Goal: Check status: Check status

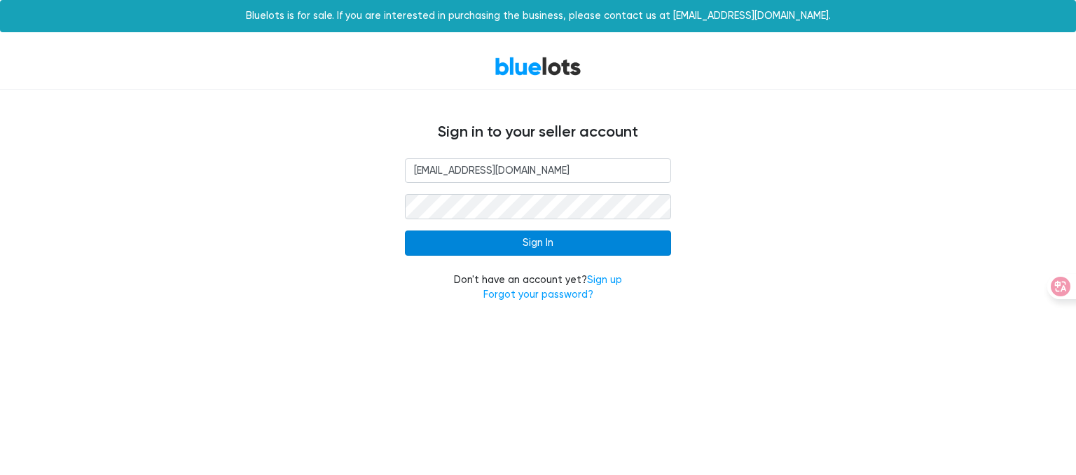
click at [527, 249] on input "Sign In" at bounding box center [538, 242] width 266 height 25
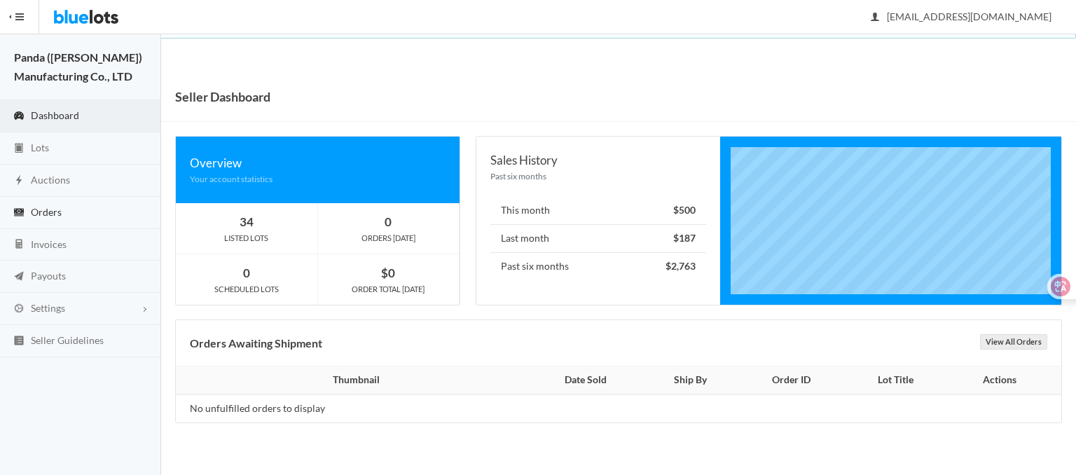
click at [59, 215] on span "Orders" at bounding box center [46, 212] width 31 height 12
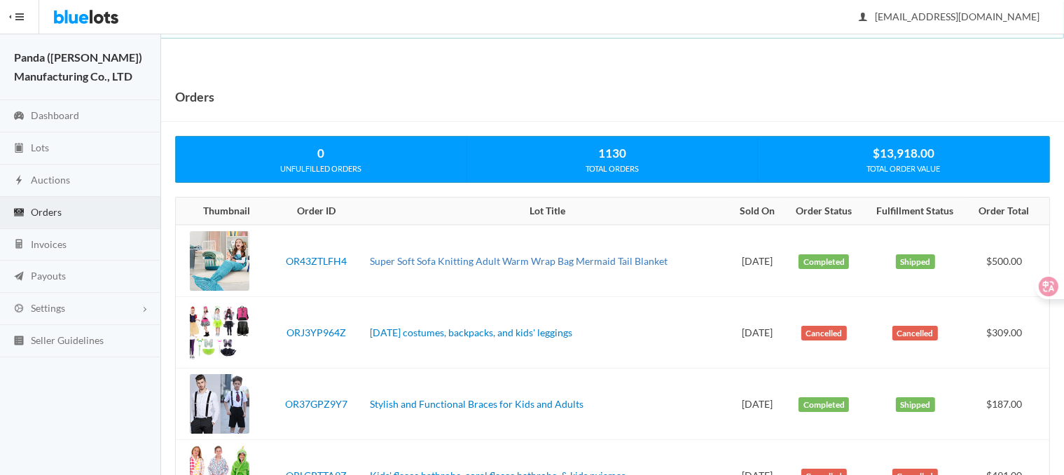
click at [410, 261] on link "Super Soft Sofa Knitting Adult Warm Wrap Bag Mermaid Tail Blanket" at bounding box center [519, 261] width 298 height 12
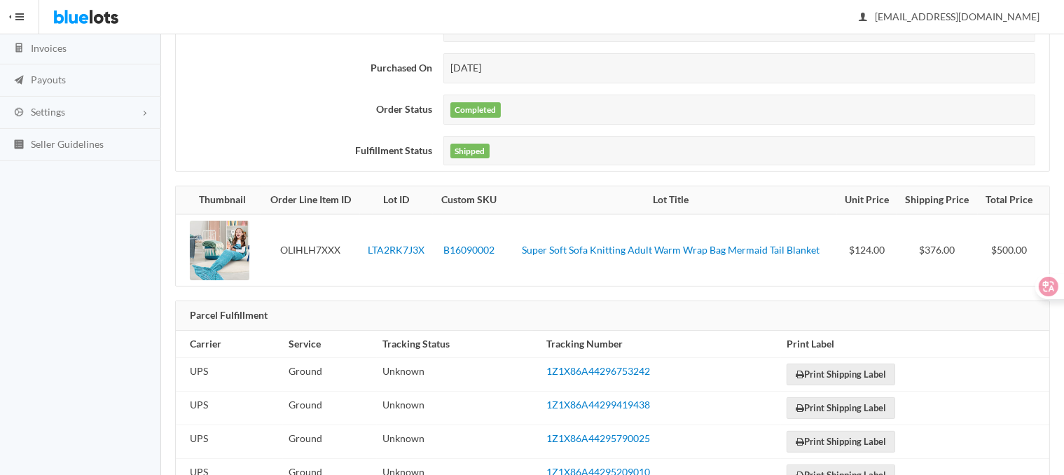
scroll to position [270, 0]
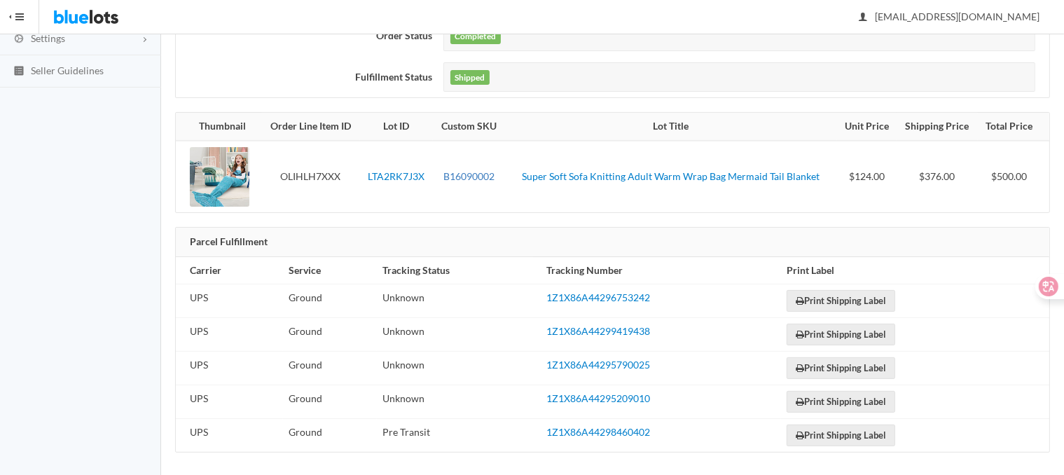
click at [474, 172] on link "B16090002" at bounding box center [468, 176] width 51 height 12
click at [392, 170] on link "LTA2RK7J3X" at bounding box center [396, 176] width 57 height 12
click at [409, 119] on th "Lot ID" at bounding box center [396, 127] width 73 height 28
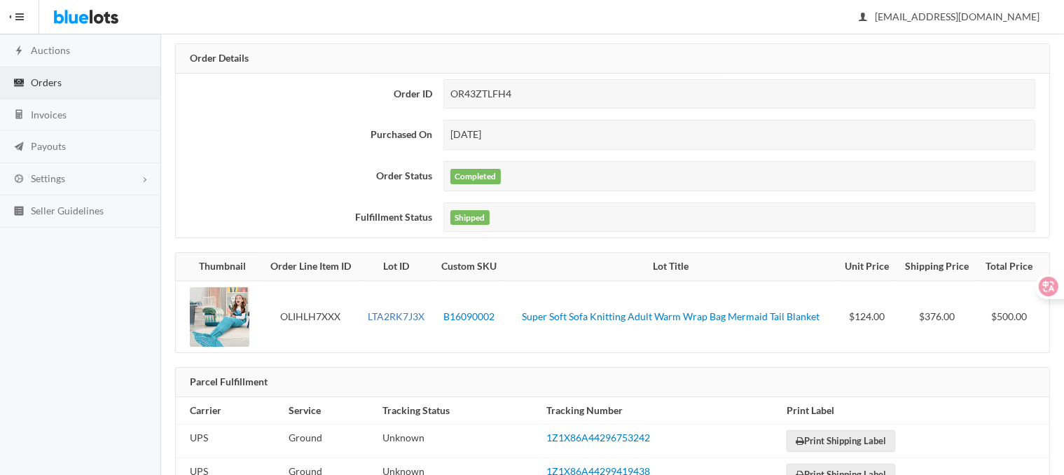
click at [398, 312] on link "LTA2RK7J3X" at bounding box center [396, 316] width 57 height 12
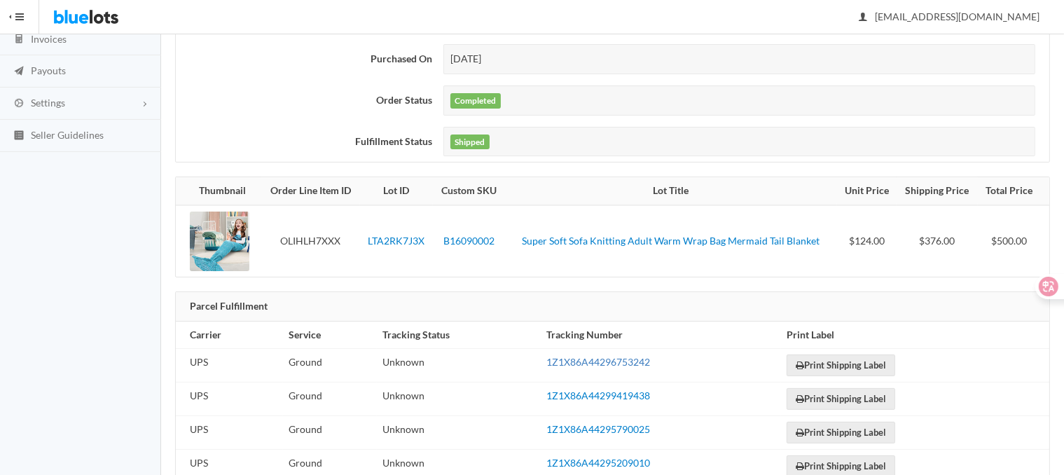
scroll to position [270, 0]
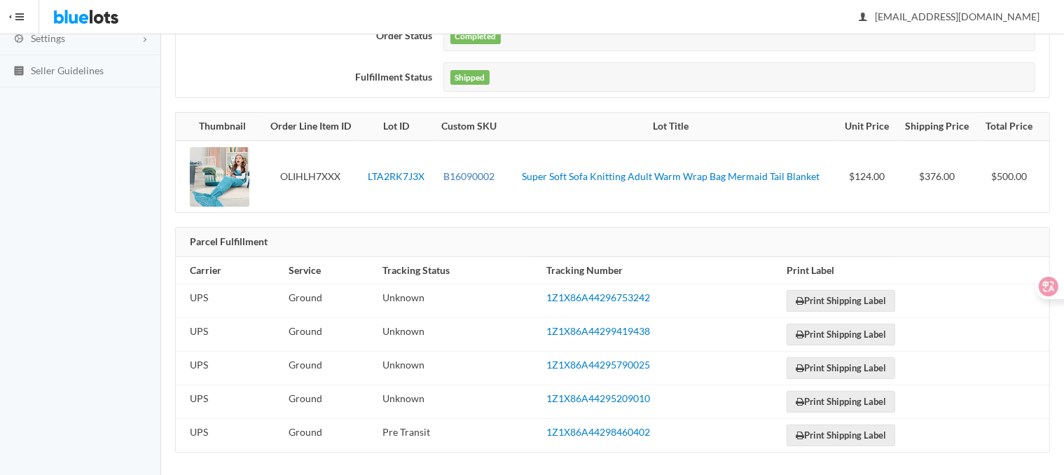
click at [460, 174] on link "B16090002" at bounding box center [468, 176] width 51 height 12
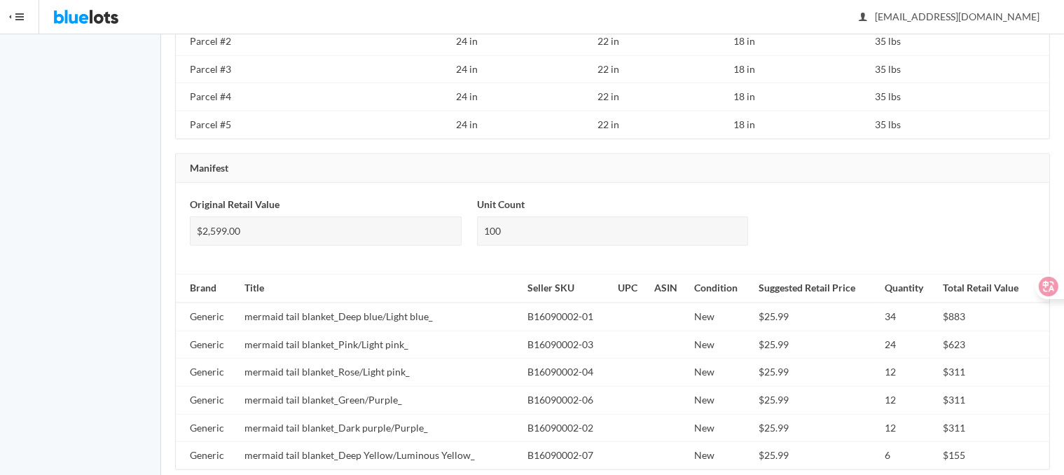
scroll to position [1191, 0]
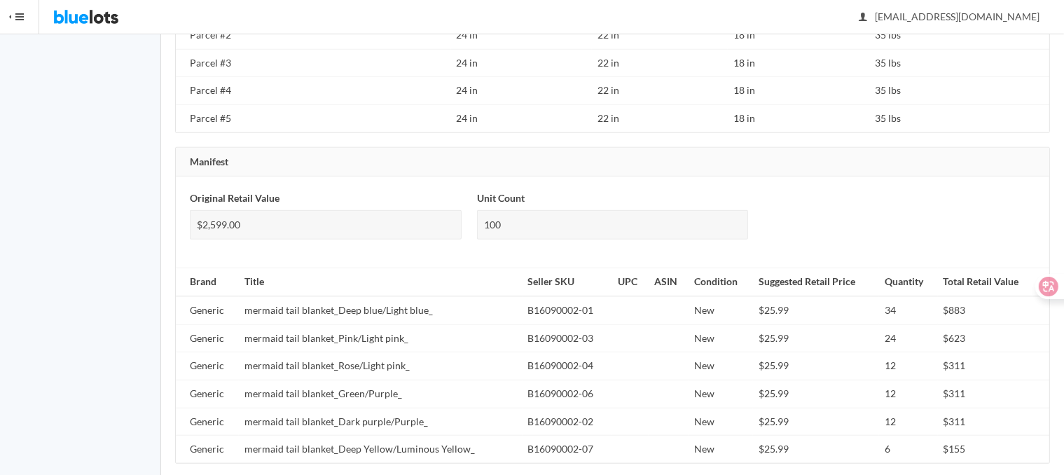
click at [415, 268] on th "Title" at bounding box center [380, 282] width 283 height 28
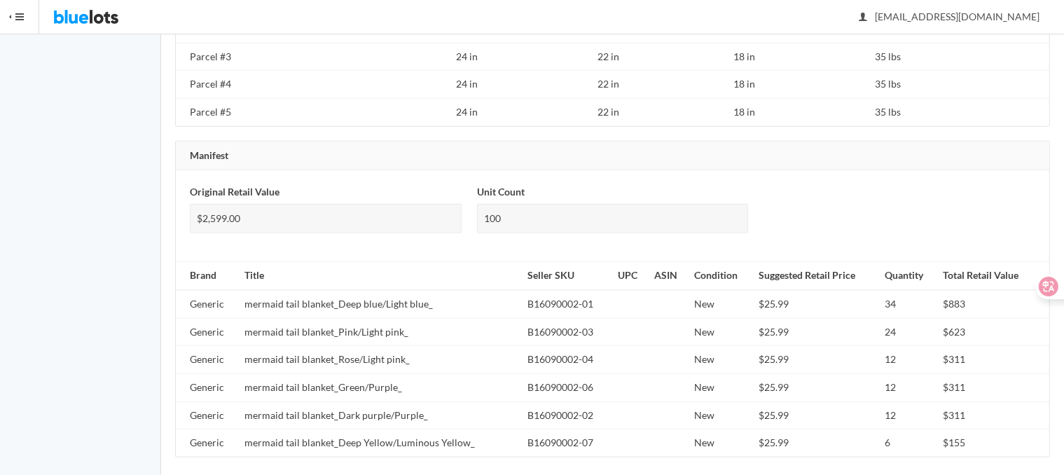
scroll to position [1199, 0]
click at [863, 198] on div "Original Retail Value $2,599.00 Unit Count 100" at bounding box center [612, 213] width 861 height 63
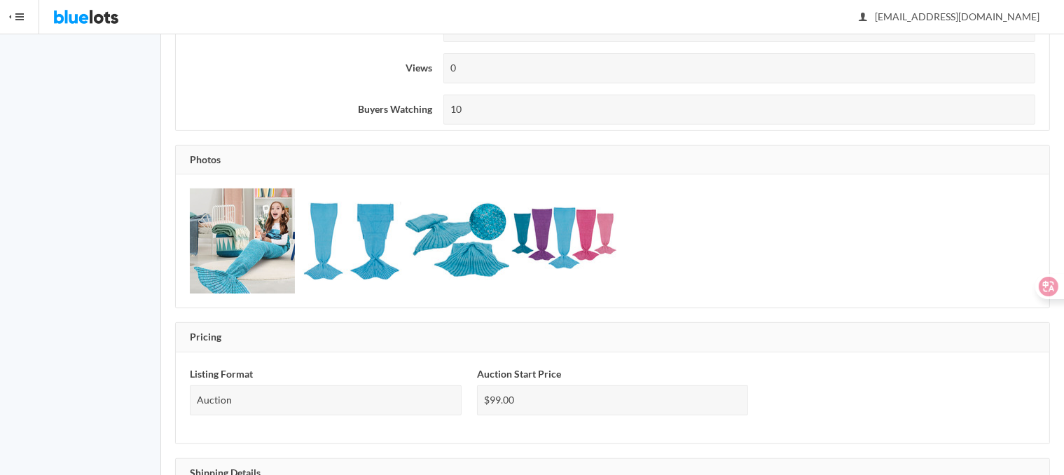
scroll to position [569, 0]
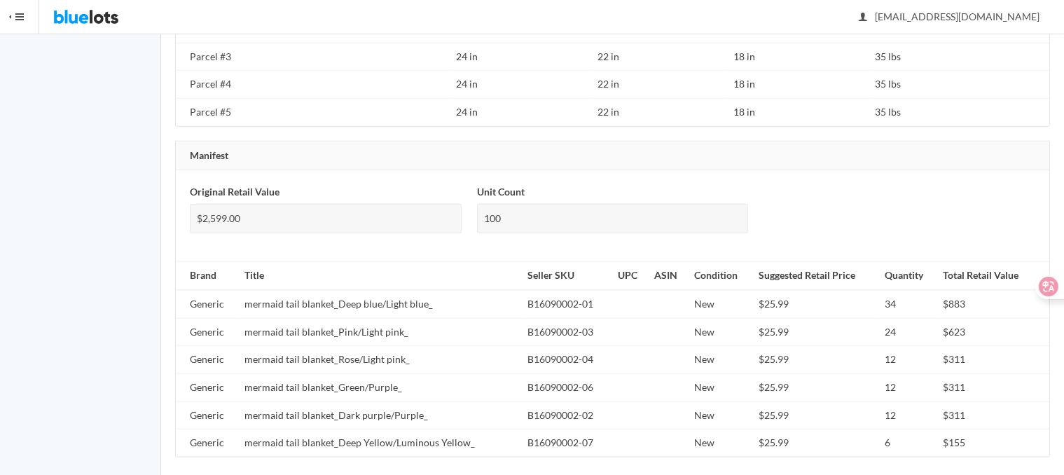
scroll to position [1199, 0]
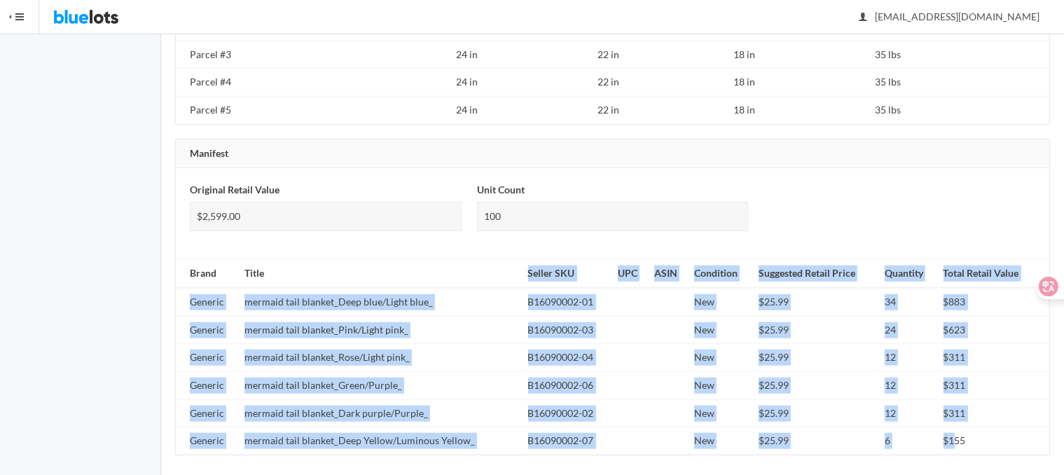
drag, startPoint x: 471, startPoint y: 279, endPoint x: 953, endPoint y: 442, distance: 508.9
click at [953, 442] on table "Brand Title Seller SKU UPC ASIN Condition Suggested Retail Price Quantity Total…" at bounding box center [613, 356] width 874 height 195
click at [471, 333] on td "mermaid tail blanket_Pink/Light pink_" at bounding box center [380, 330] width 283 height 28
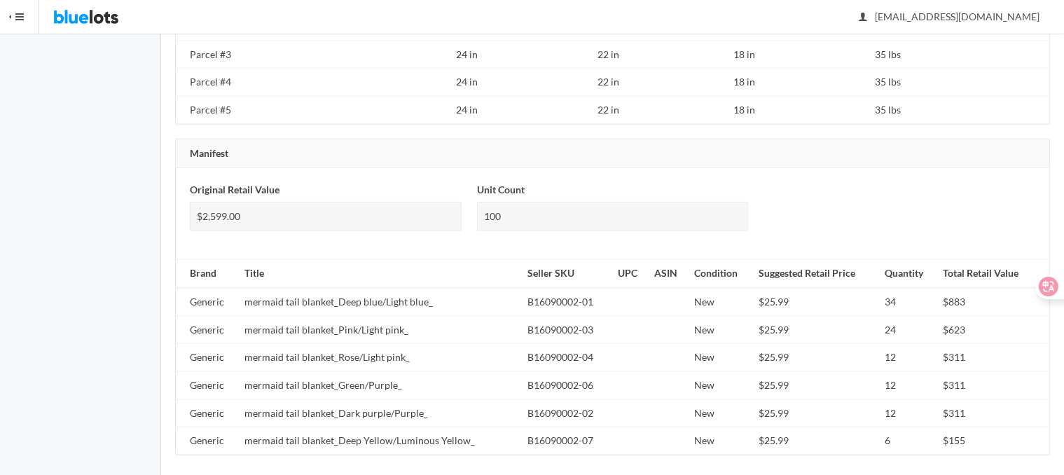
click at [818, 205] on div "Original Retail Value $2,599.00 Unit Count 100" at bounding box center [612, 213] width 861 height 63
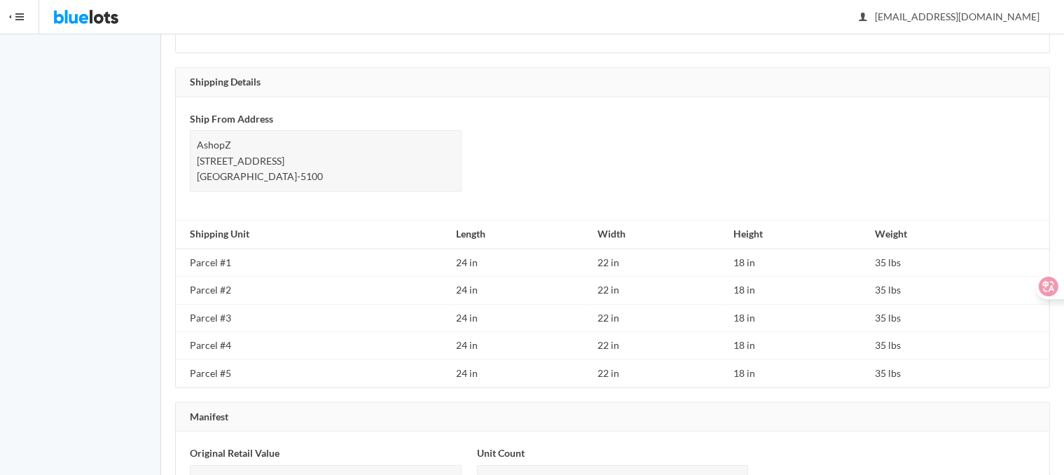
scroll to position [1199, 0]
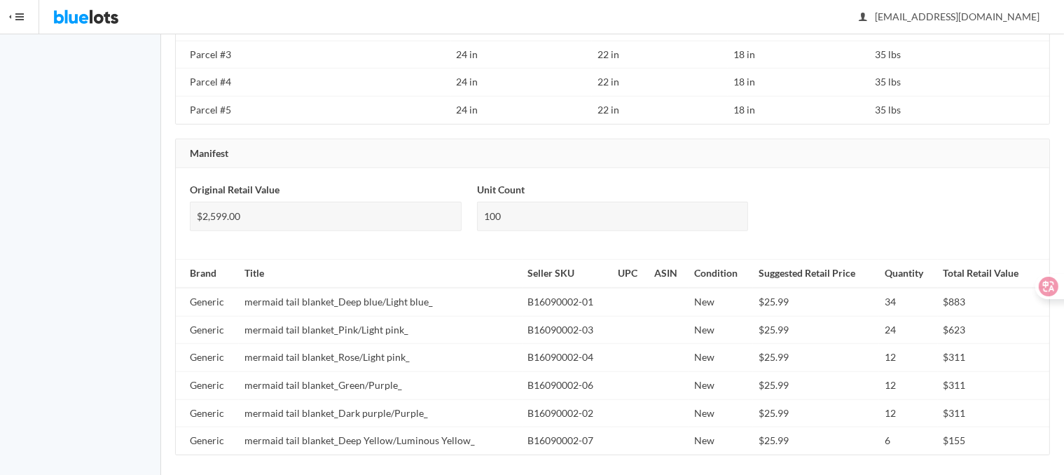
click at [823, 219] on div "Original Retail Value $2,599.00 Unit Count 100" at bounding box center [612, 213] width 861 height 63
